Goal: Transaction & Acquisition: Purchase product/service

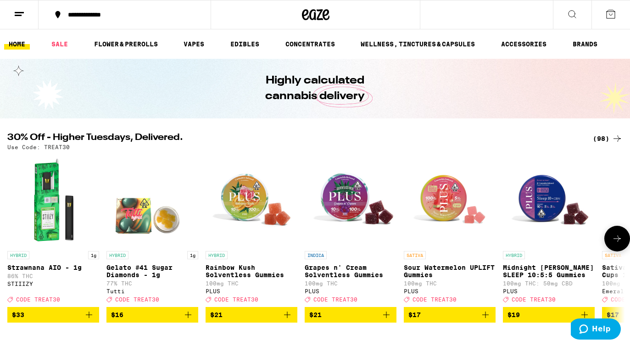
click at [620, 242] on icon at bounding box center [617, 238] width 11 height 11
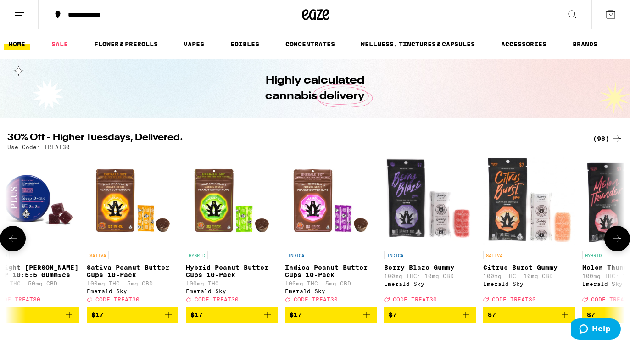
click at [620, 242] on icon at bounding box center [617, 238] width 7 height 6
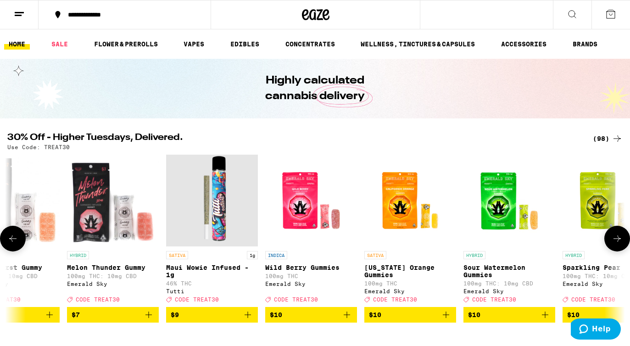
click at [620, 242] on icon at bounding box center [617, 238] width 7 height 6
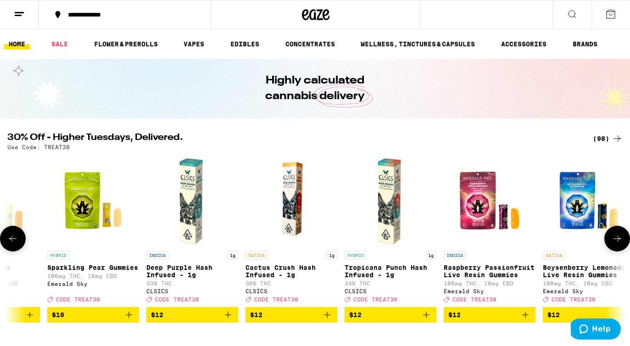
click at [619, 242] on icon at bounding box center [617, 238] width 7 height 6
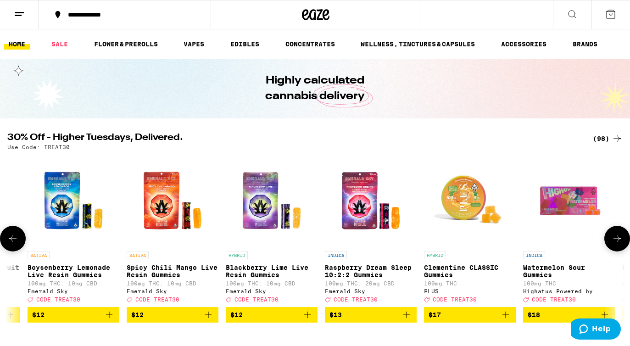
click at [619, 242] on icon at bounding box center [617, 238] width 7 height 6
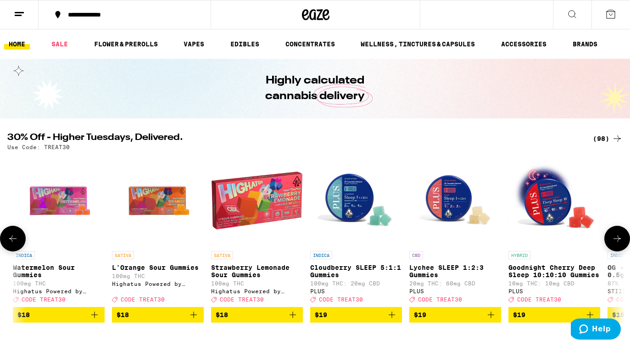
scroll to position [0, 2577]
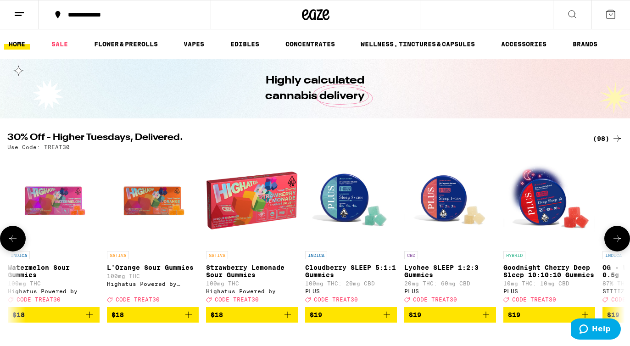
click at [619, 242] on icon at bounding box center [617, 238] width 7 height 6
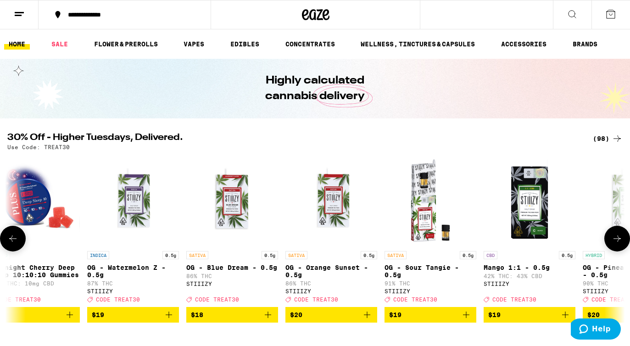
click at [619, 242] on icon at bounding box center [617, 238] width 7 height 6
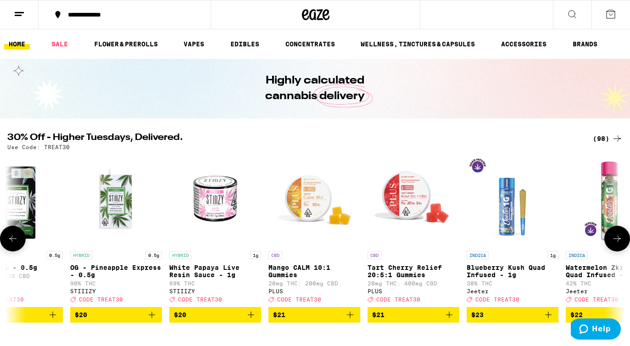
scroll to position [0, 3608]
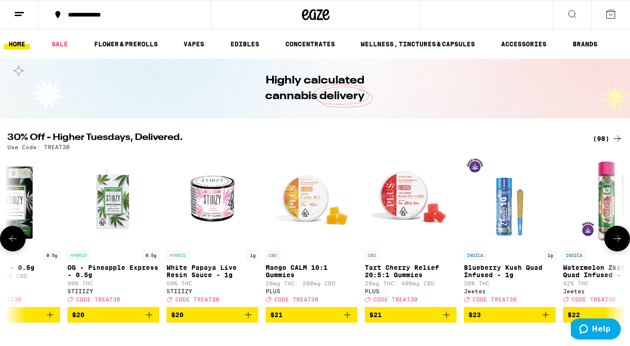
click at [619, 242] on icon at bounding box center [617, 238] width 7 height 6
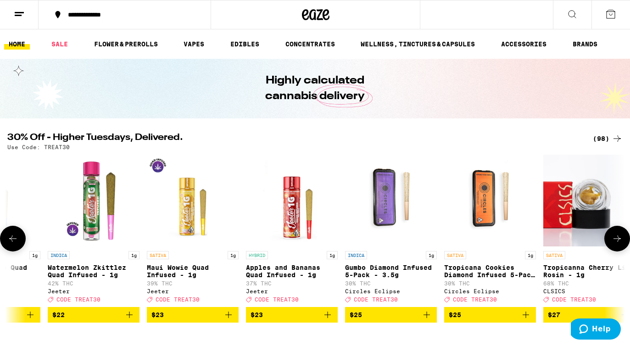
click at [619, 242] on icon at bounding box center [617, 238] width 7 height 6
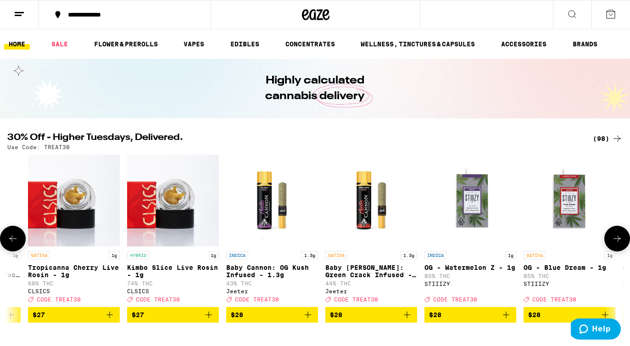
click at [619, 242] on icon at bounding box center [617, 238] width 7 height 6
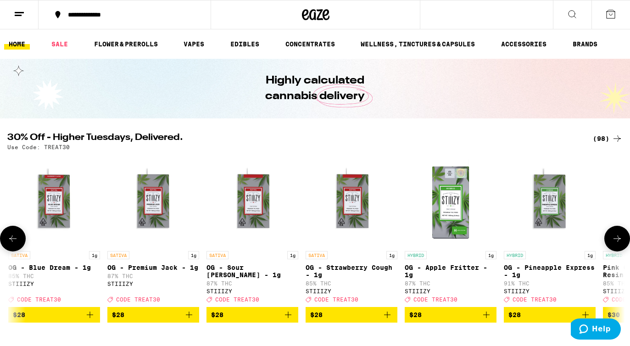
click at [619, 242] on icon at bounding box center [617, 238] width 7 height 6
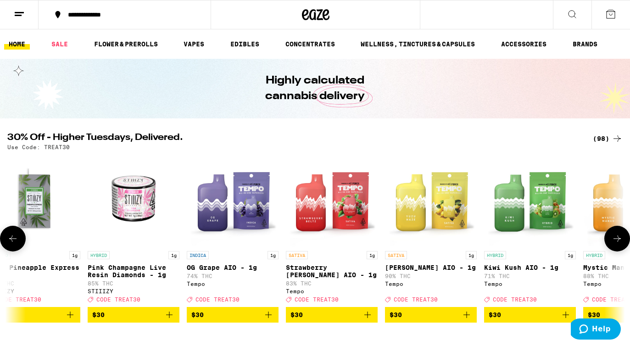
click at [619, 242] on icon at bounding box center [617, 238] width 7 height 6
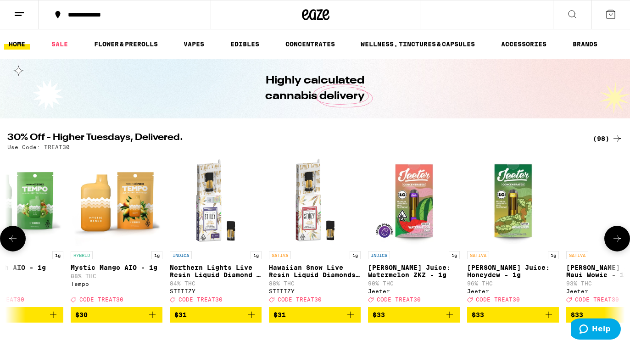
scroll to position [0, 6185]
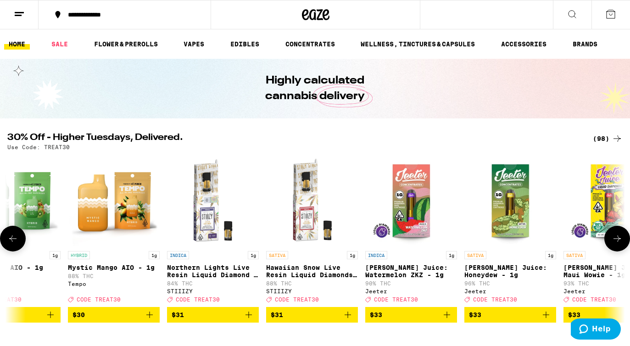
click at [619, 242] on icon at bounding box center [617, 238] width 7 height 6
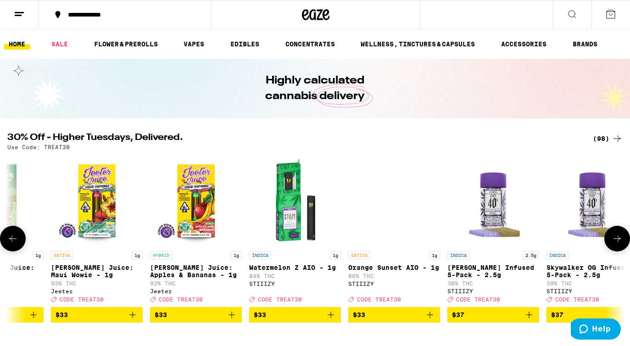
scroll to position [0, 6701]
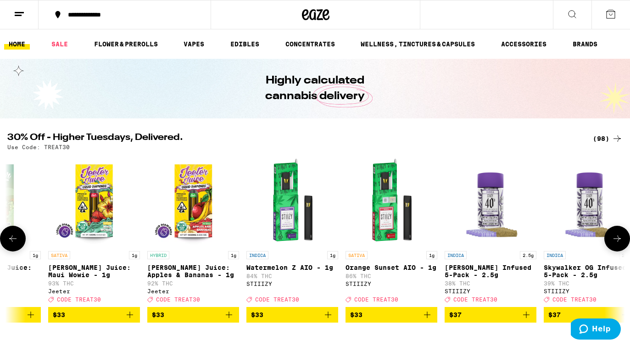
click at [619, 242] on icon at bounding box center [617, 238] width 7 height 6
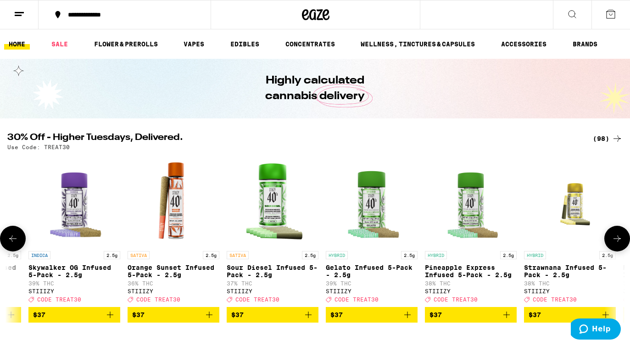
click at [619, 242] on icon at bounding box center [617, 238] width 7 height 6
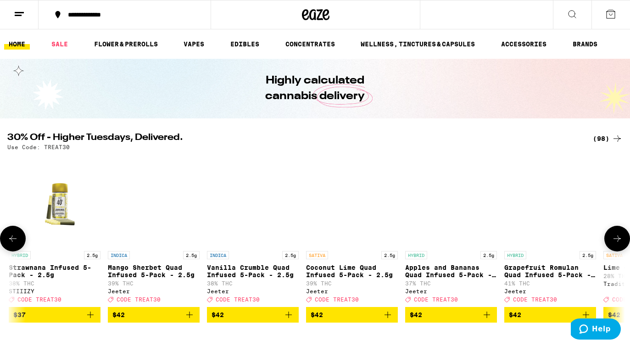
click at [619, 242] on icon at bounding box center [617, 238] width 7 height 6
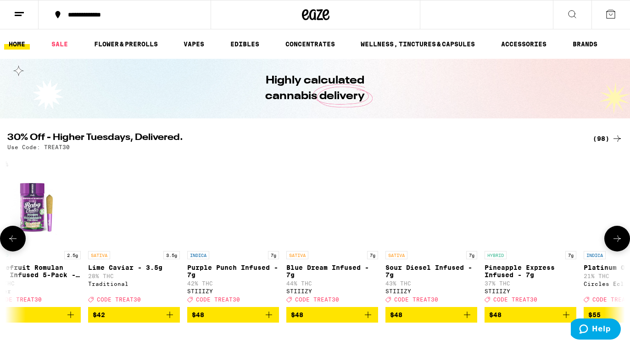
click at [619, 242] on icon at bounding box center [617, 238] width 7 height 6
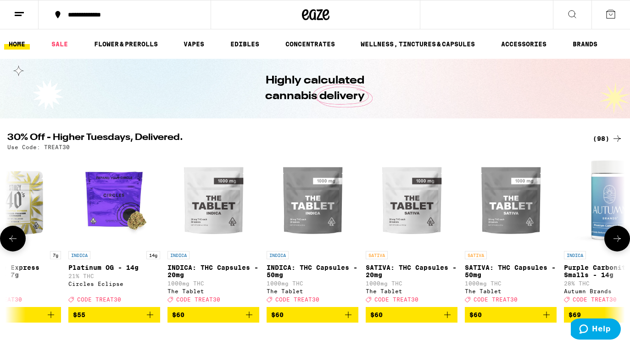
click at [619, 242] on icon at bounding box center [617, 238] width 7 height 6
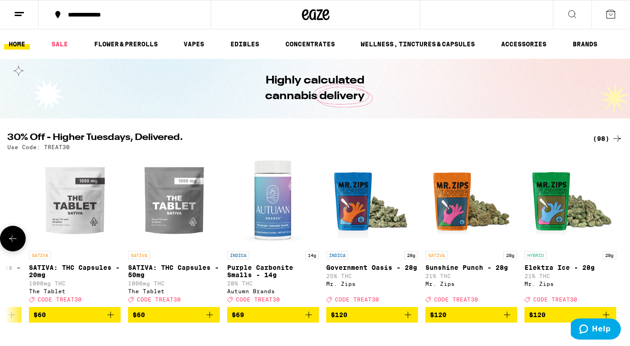
scroll to position [0, 9100]
